Goal: Register for event/course

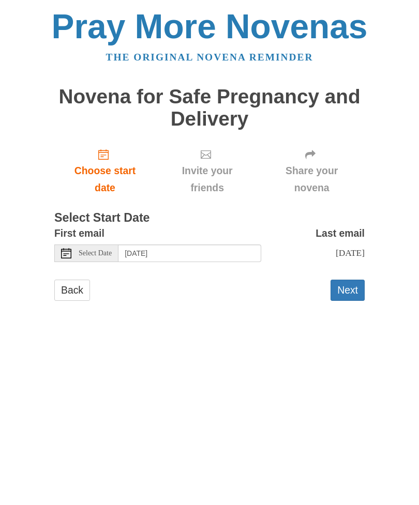
click at [111, 162] on span "Choose start date" at bounding box center [105, 179] width 81 height 34
click at [100, 251] on span "Select Date" at bounding box center [95, 253] width 33 height 7
click at [344, 287] on button "Next" at bounding box center [347, 290] width 34 height 21
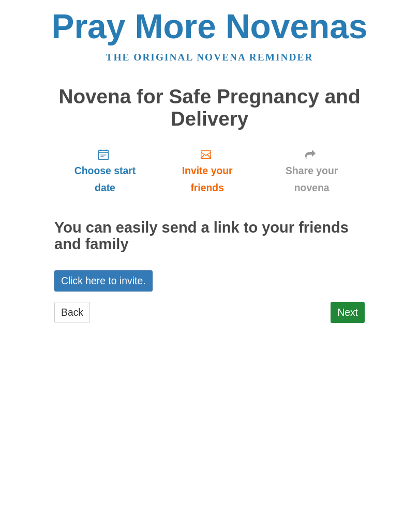
click at [346, 308] on link "Next" at bounding box center [347, 312] width 34 height 21
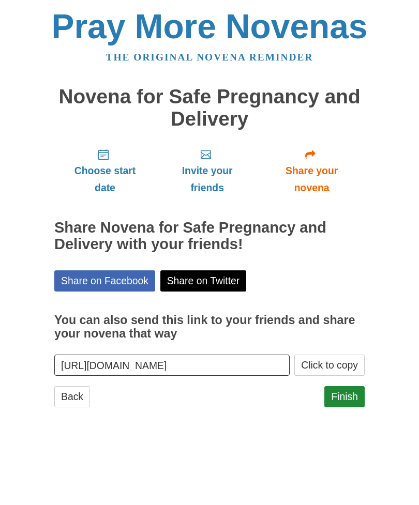
click at [352, 392] on link "Finish" at bounding box center [344, 396] width 40 height 21
